Goal: Information Seeking & Learning: Learn about a topic

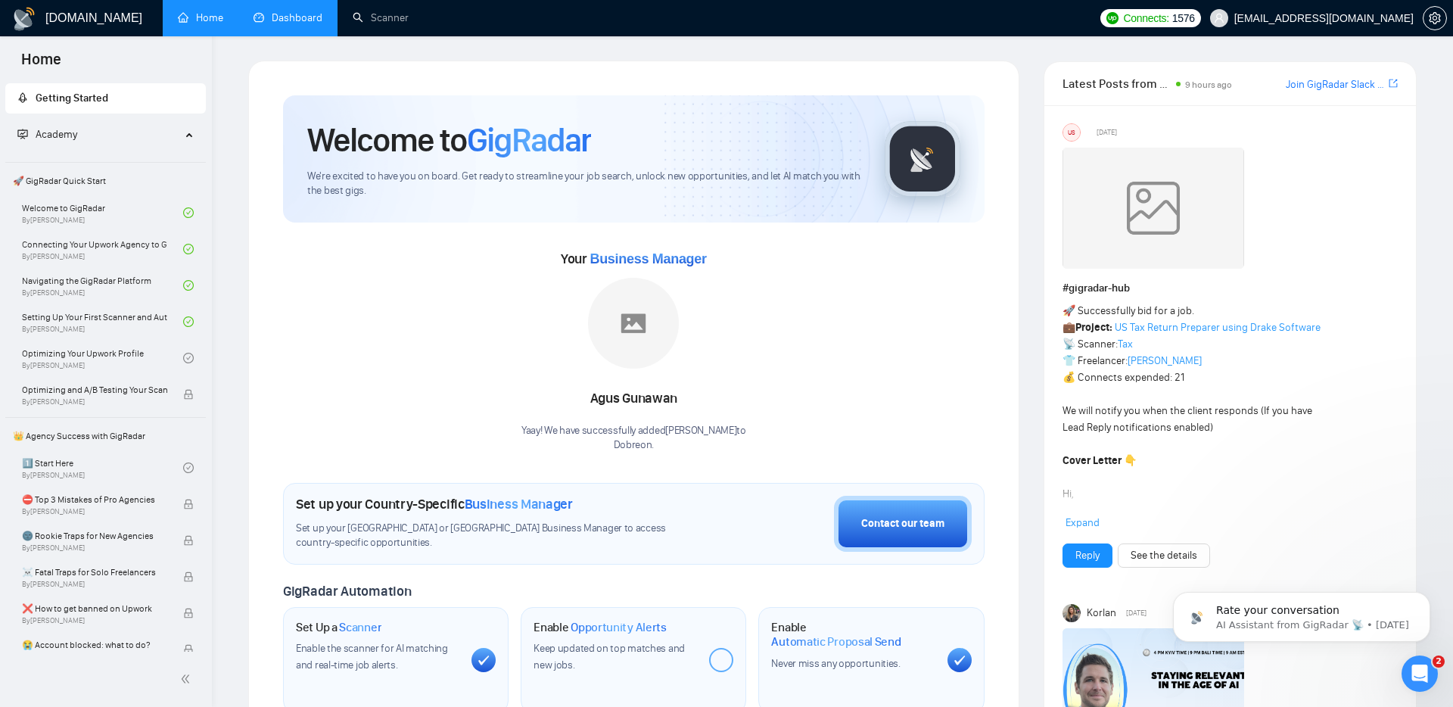
click at [304, 19] on link "Dashboard" at bounding box center [288, 17] width 69 height 13
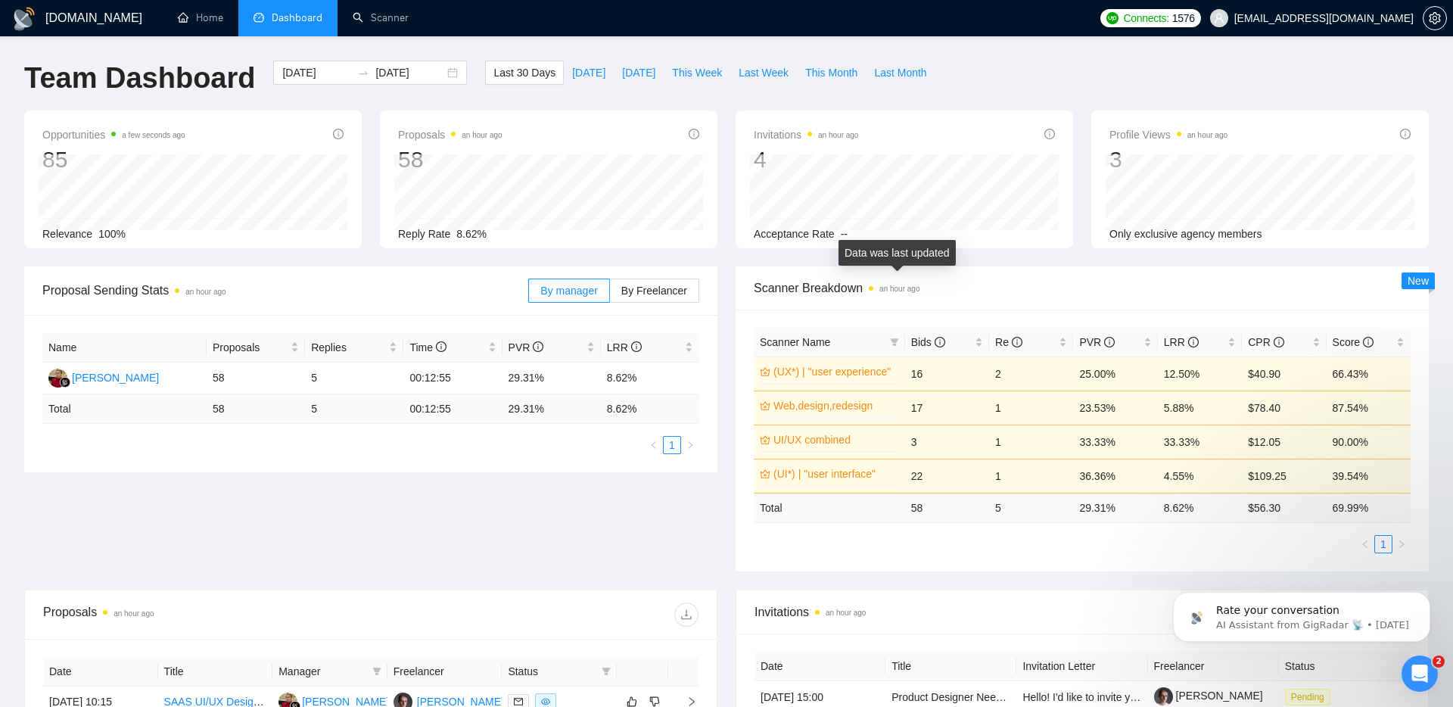
click at [932, 279] on span "Scanner Breakdown an hour ago" at bounding box center [1082, 288] width 657 height 19
click at [658, 253] on div "Opportunities 7 minutes ago 85 [DATE] Relevant 14 Relevance 100% Proposals an h…" at bounding box center [726, 189] width 1423 height 156
click at [647, 291] on span "By Freelancer" at bounding box center [655, 291] width 66 height 12
click at [610, 294] on input "By Freelancer" at bounding box center [610, 294] width 0 height 0
click at [558, 298] on label "By manager" at bounding box center [568, 291] width 81 height 24
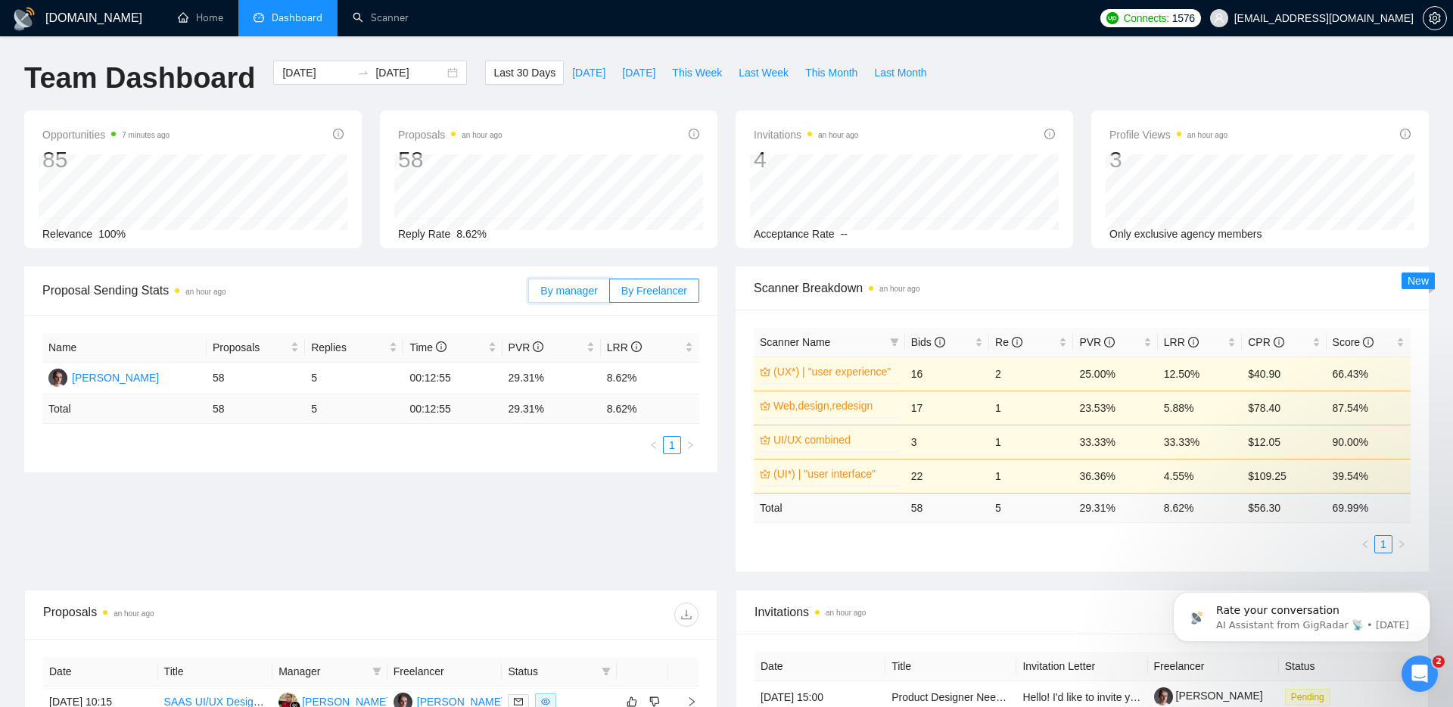
click at [529, 294] on input "By manager" at bounding box center [529, 294] width 0 height 0
click at [635, 298] on label "By Freelancer" at bounding box center [654, 291] width 89 height 24
click at [610, 294] on input "By Freelancer" at bounding box center [610, 294] width 0 height 0
click at [548, 296] on span "By manager" at bounding box center [569, 291] width 57 height 12
click at [529, 294] on input "By manager" at bounding box center [529, 294] width 0 height 0
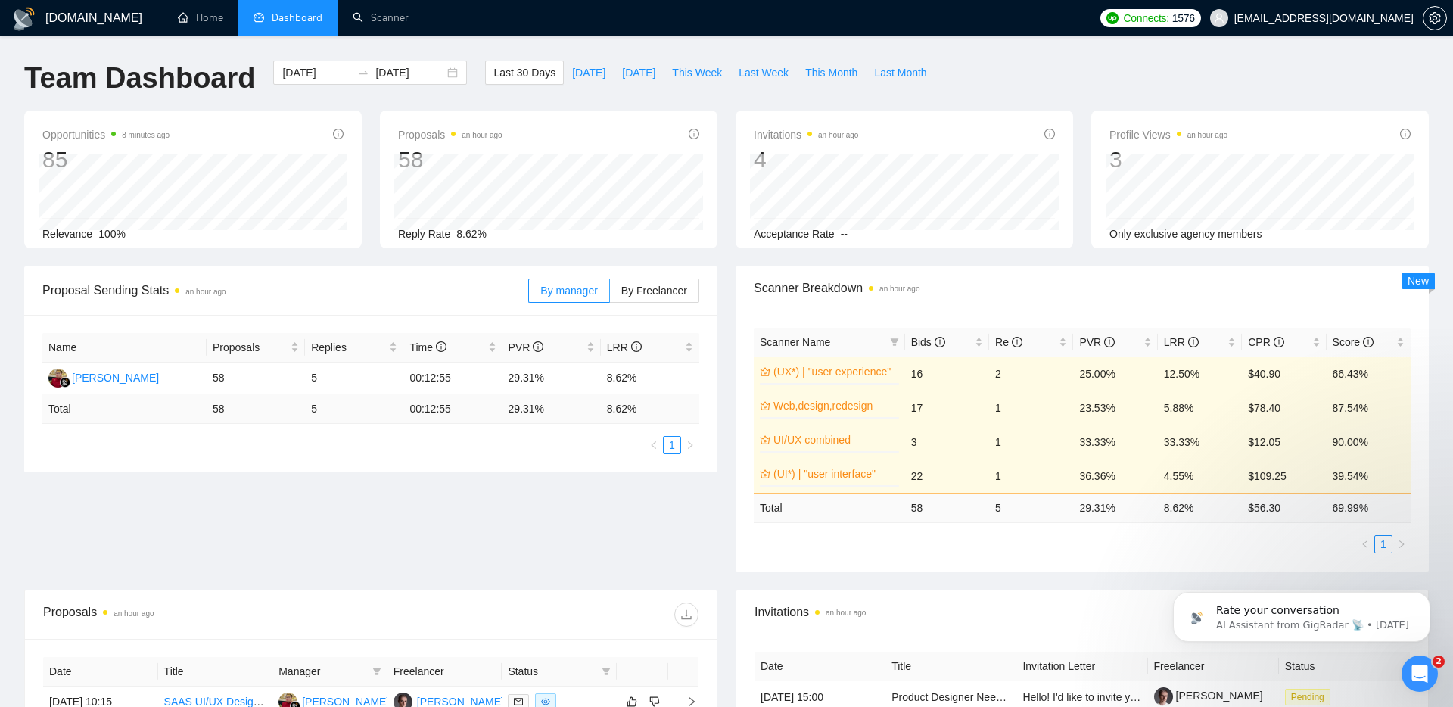
click at [711, 292] on div "Proposal Sending Stats an hour ago By manager By Freelancer" at bounding box center [370, 290] width 693 height 49
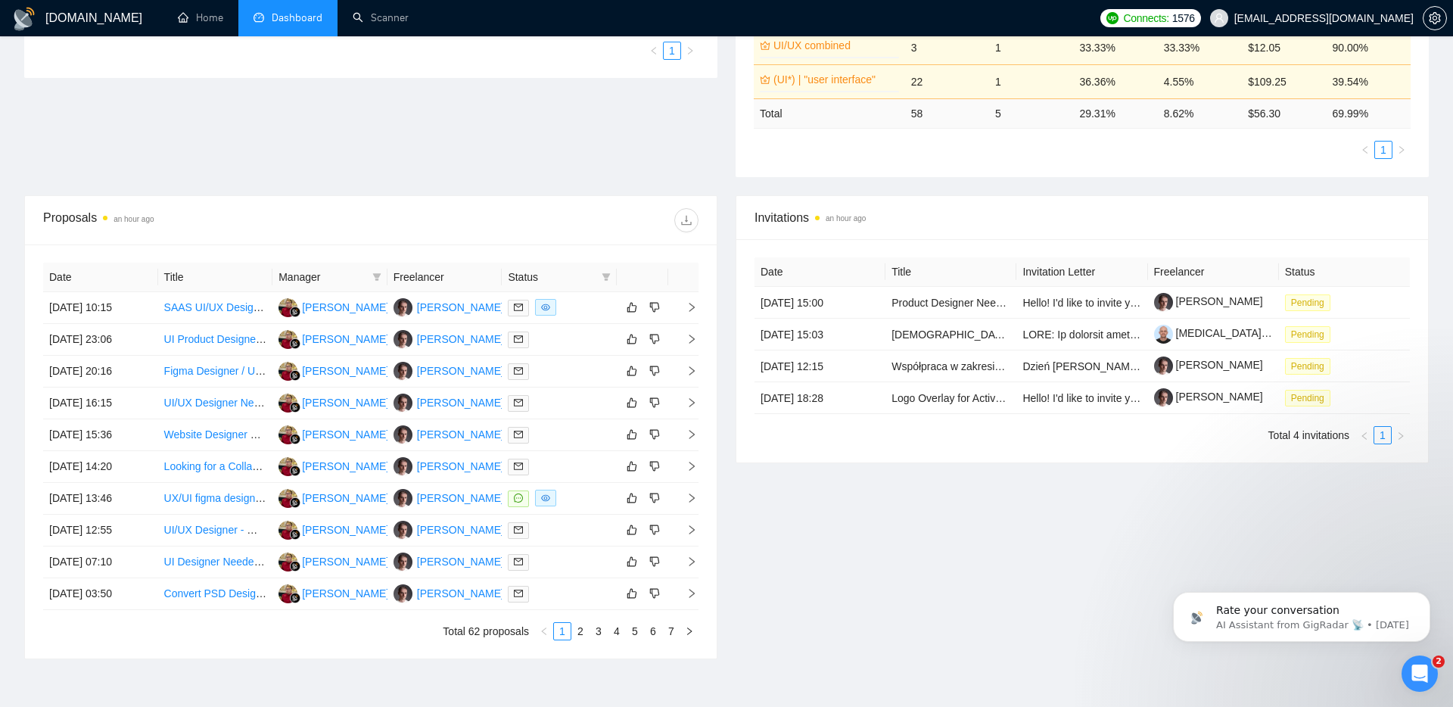
scroll to position [481, 0]
